Goal: Check status: Check status

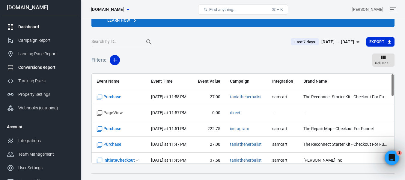
click at [30, 27] on div "Dashboard" at bounding box center [46, 27] width 56 height 6
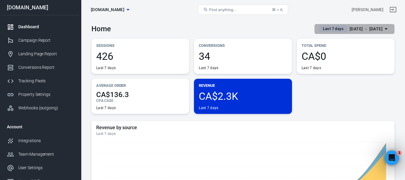
click at [388, 30] on icon "button" at bounding box center [386, 28] width 7 height 7
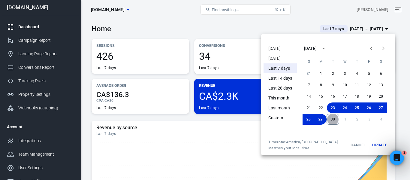
click at [333, 119] on button "30" at bounding box center [333, 119] width 13 height 11
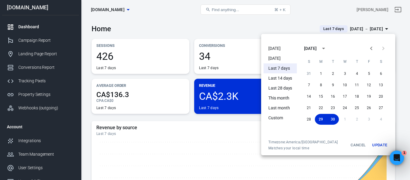
click at [376, 142] on button "Update" at bounding box center [379, 145] width 19 height 11
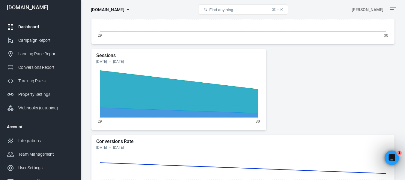
scroll to position [251, 0]
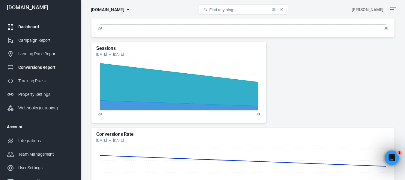
click at [36, 67] on div "Conversions Report" at bounding box center [46, 67] width 56 height 6
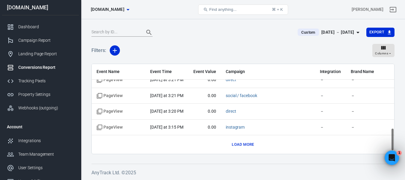
scroll to position [261, 0]
click at [245, 142] on button "Load more" at bounding box center [243, 144] width 25 height 9
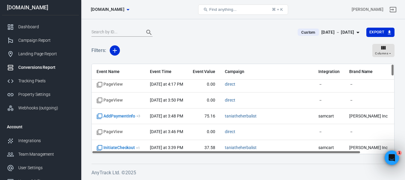
scroll to position [0, 0]
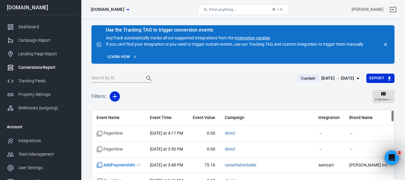
click at [217, 92] on div "Filters: Columns" at bounding box center [243, 99] width 303 height 22
